Goal: Information Seeking & Learning: Learn about a topic

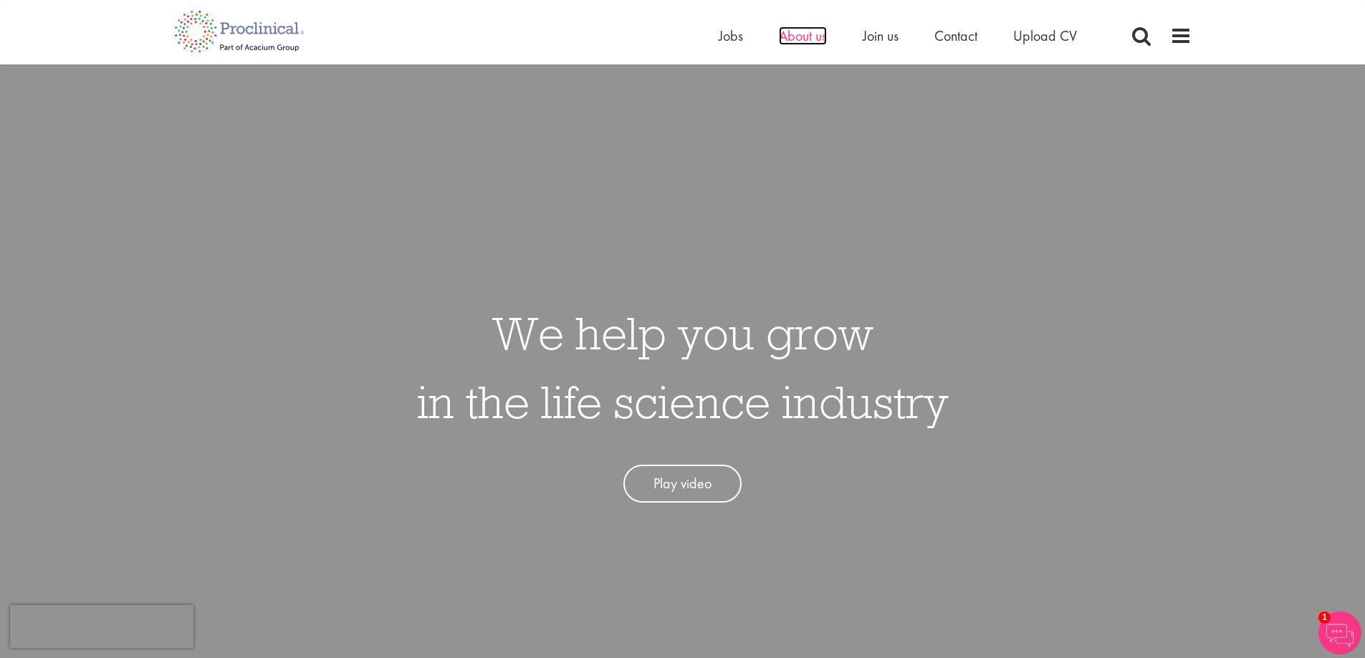
click at [803, 37] on span "About us" at bounding box center [803, 36] width 48 height 19
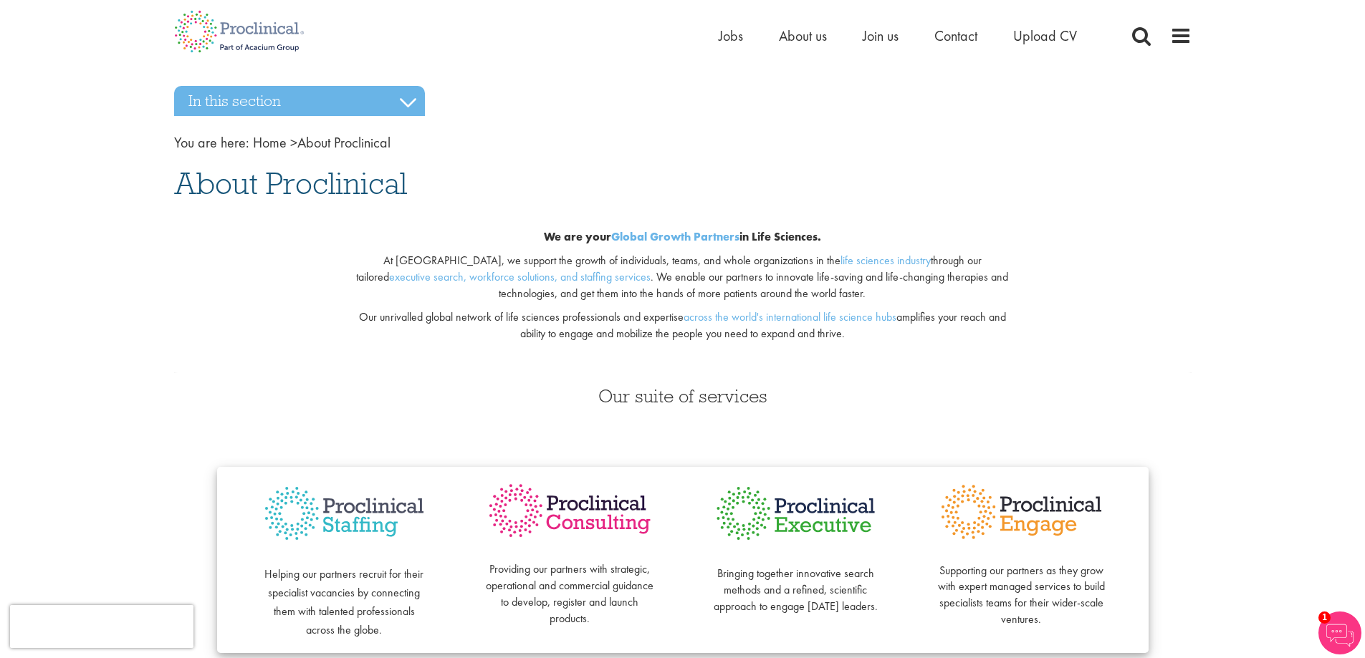
click at [1182, 47] on div "Home Jobs About us Join us Contact Upload CV" at bounding box center [955, 39] width 473 height 29
click at [1187, 37] on span at bounding box center [1180, 35] width 21 height 21
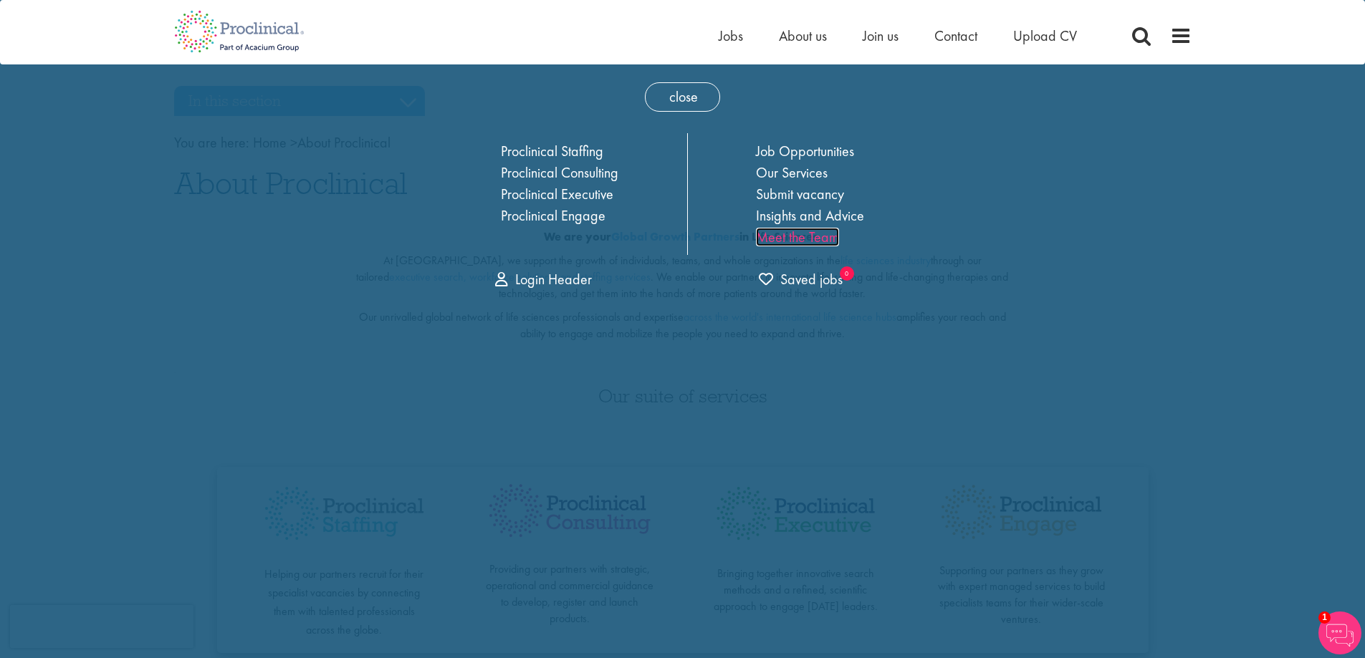
click at [784, 236] on link "Meet the Team" at bounding box center [797, 237] width 83 height 19
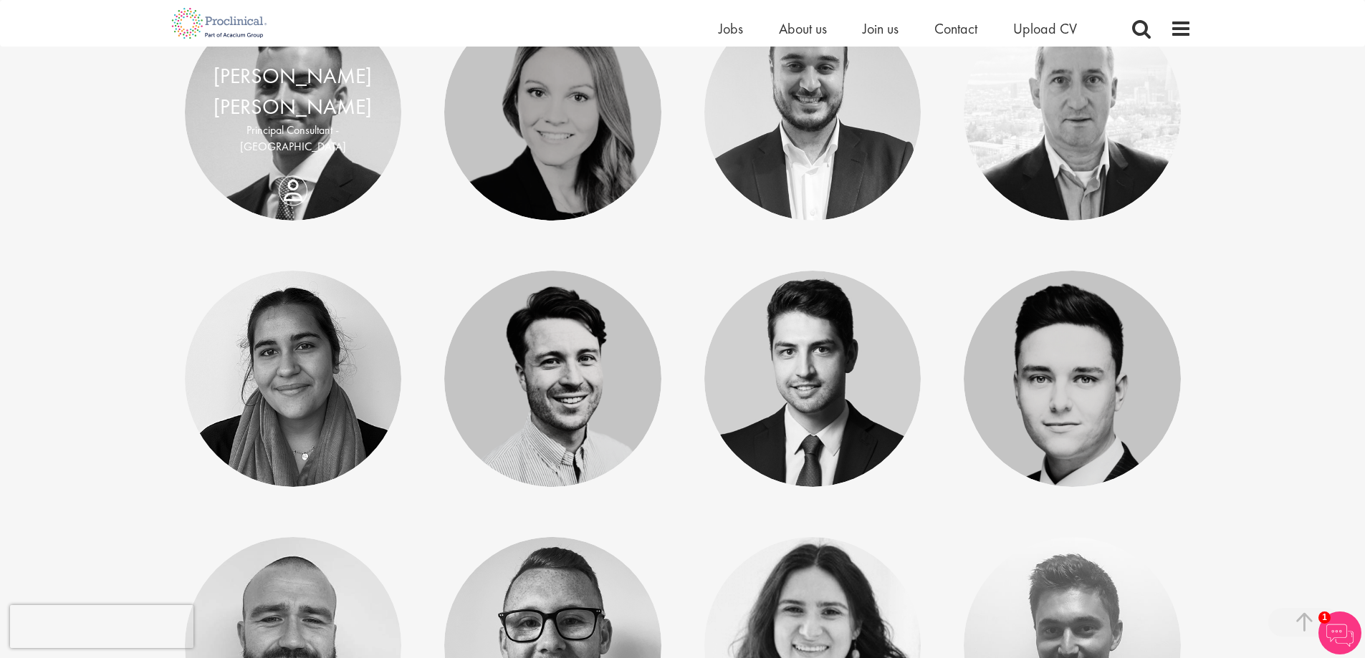
scroll to position [2938, 0]
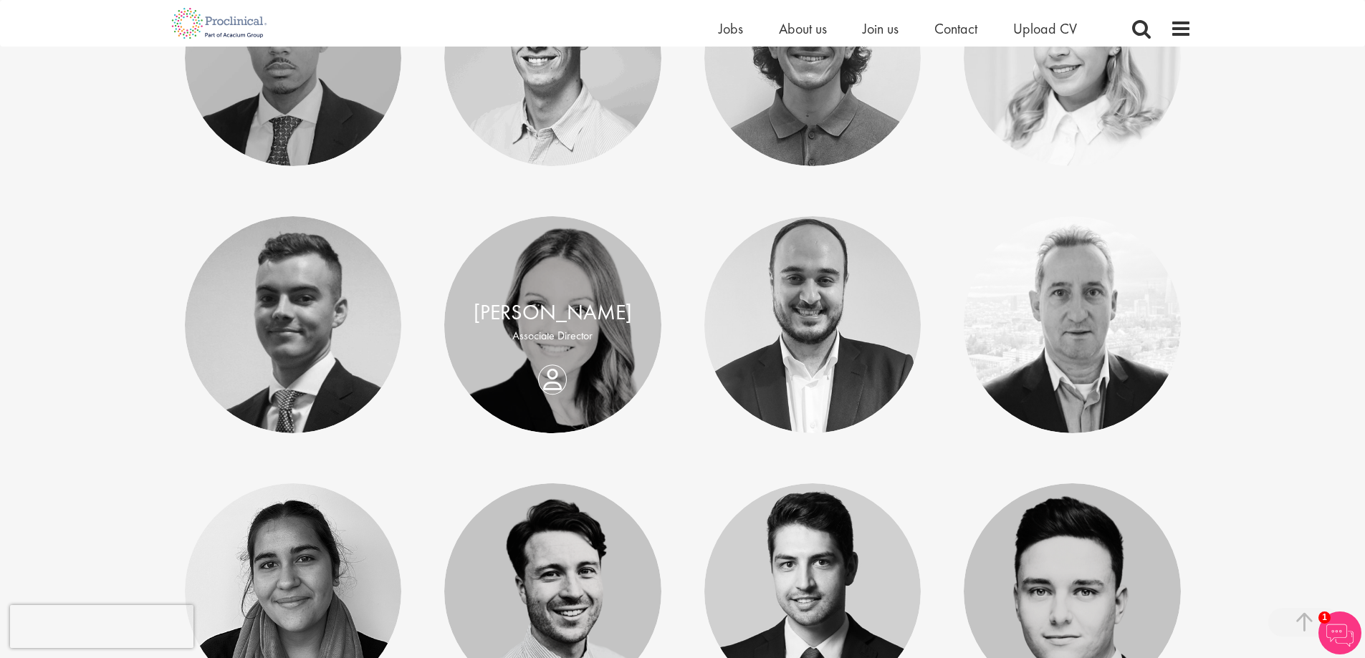
drag, startPoint x: 554, startPoint y: 380, endPoint x: 509, endPoint y: 330, distance: 67.5
click at [509, 330] on p "Associate Director" at bounding box center [553, 336] width 188 height 16
click at [555, 353] on div "Lisa Gobel Associate Director" at bounding box center [552, 325] width 217 height 54
click at [552, 353] on div "Lisa Gobel Associate Director" at bounding box center [552, 325] width 217 height 54
click at [557, 353] on div "Lisa Gobel Associate Director" at bounding box center [552, 325] width 217 height 54
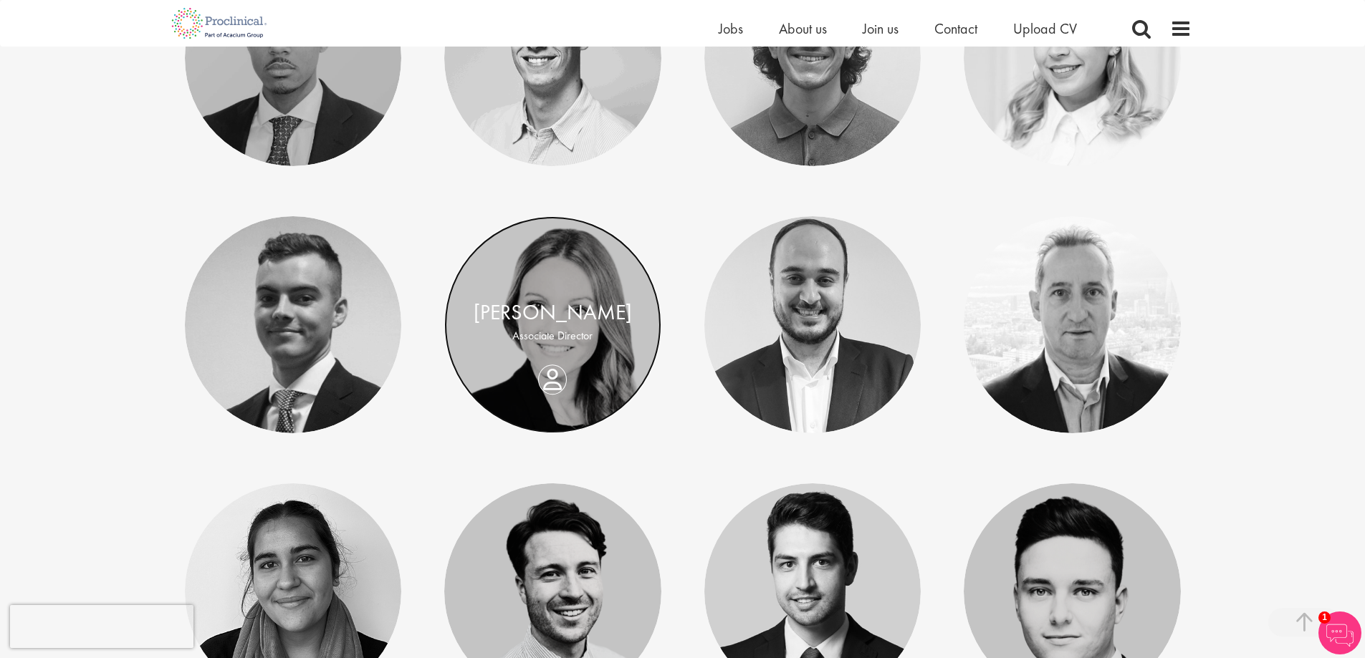
click at [558, 363] on link at bounding box center [552, 324] width 217 height 217
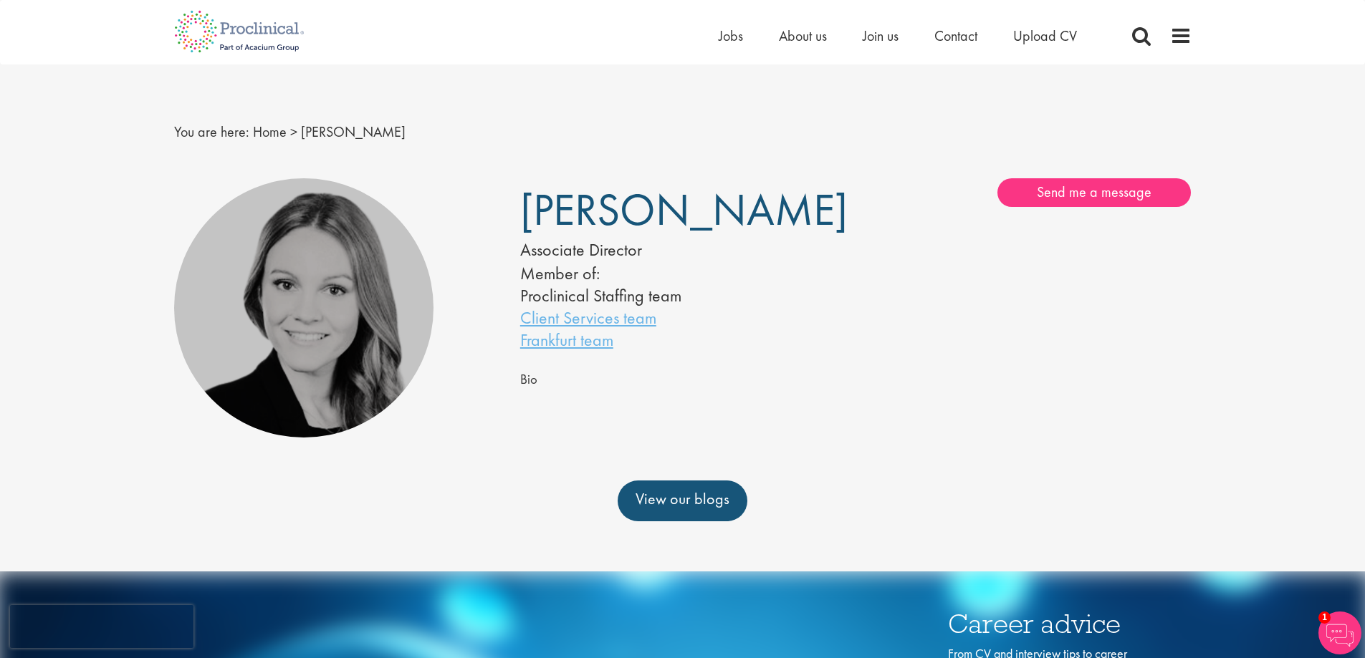
click at [625, 216] on span "Lisa Gobel" at bounding box center [683, 209] width 327 height 57
drag, startPoint x: 688, startPoint y: 210, endPoint x: 546, endPoint y: 207, distance: 141.9
click at [546, 207] on span "Lisa Gobel" at bounding box center [683, 209] width 327 height 57
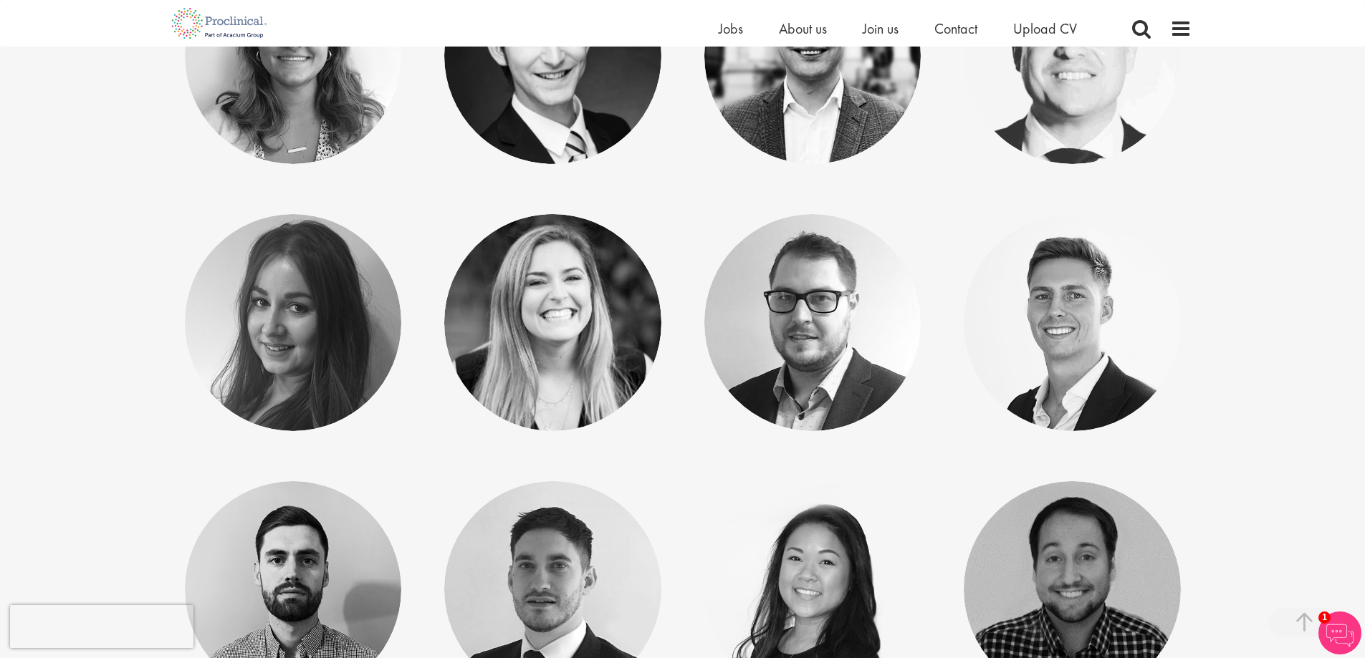
scroll to position [6449, 0]
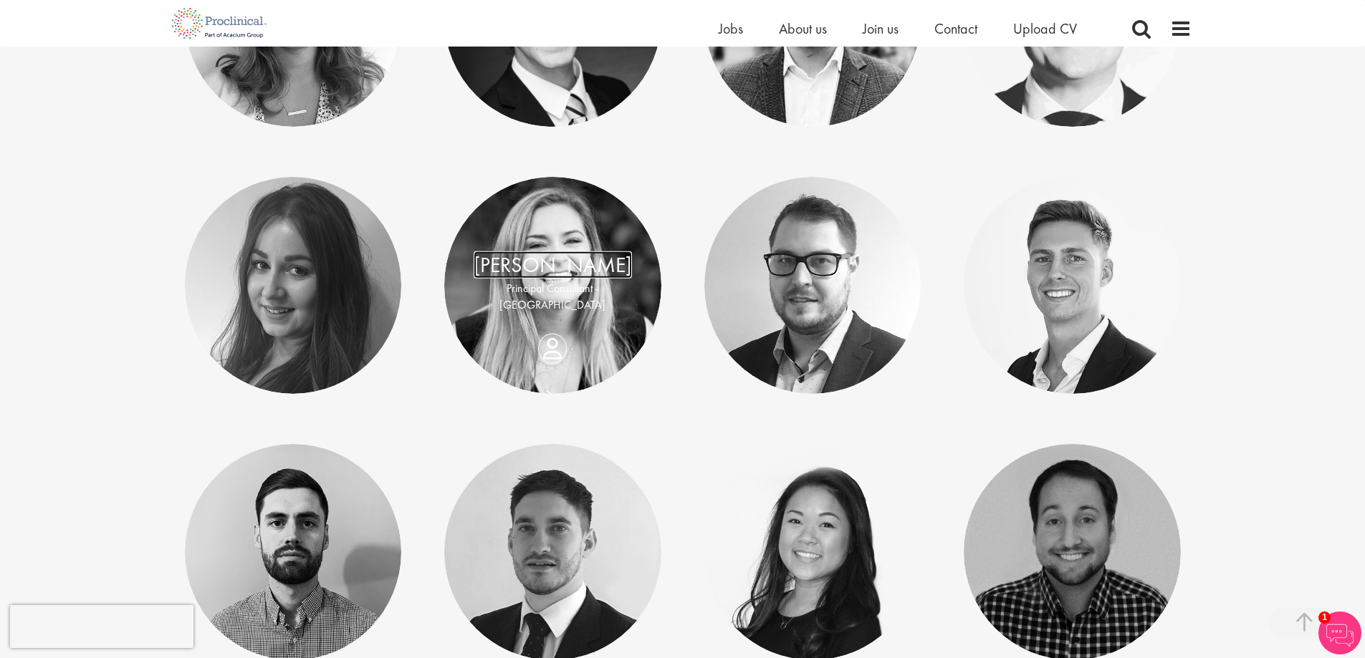
click at [572, 274] on link "[PERSON_NAME]" at bounding box center [553, 265] width 158 height 27
